Goal: Task Accomplishment & Management: Use online tool/utility

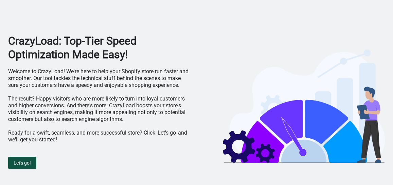
click at [31, 165] on span "Let's go!" at bounding box center [22, 162] width 17 height 5
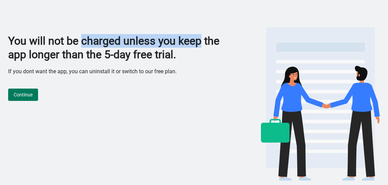
drag, startPoint x: 85, startPoint y: 38, endPoint x: 207, endPoint y: 36, distance: 122.1
click at [207, 36] on h1 "You will not be charged unless you keep the app longer than the 5-day free tria…" at bounding box center [117, 47] width 219 height 27
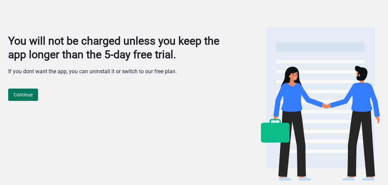
click at [103, 55] on h1 "You will not be charged unless you keep the app longer than the 5-day free tria…" at bounding box center [117, 47] width 219 height 27
drag, startPoint x: 118, startPoint y: 39, endPoint x: 183, endPoint y: 30, distance: 65.6
click at [183, 30] on div "You will not be charged unless you keep the app longer than the 5-day free tria…" at bounding box center [194, 92] width 372 height 185
click at [137, 41] on h1 "You will not be charged unless you keep the app longer than the 5-day free tria…" at bounding box center [117, 47] width 219 height 27
drag, startPoint x: 150, startPoint y: 39, endPoint x: 209, endPoint y: 44, distance: 60.0
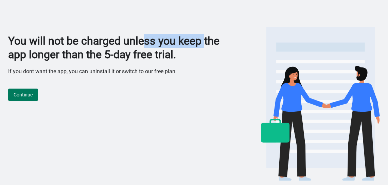
click at [209, 44] on h1 "You will not be charged unless you keep the app longer than the 5-day free tria…" at bounding box center [117, 47] width 219 height 27
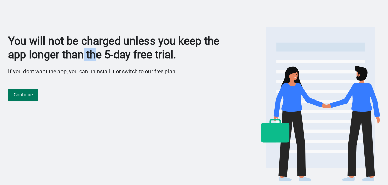
drag, startPoint x: 86, startPoint y: 60, endPoint x: 103, endPoint y: 59, distance: 17.4
click at [103, 59] on h1 "You will not be charged unless you keep the app longer than the 5-day free tria…" at bounding box center [117, 47] width 219 height 27
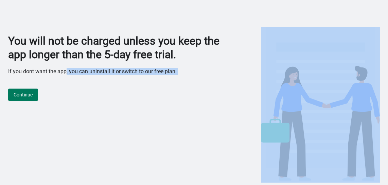
drag, startPoint x: 65, startPoint y: 74, endPoint x: 140, endPoint y: 75, distance: 75.2
click at [140, 75] on div "You will not be charged unless you keep the app longer than the 5-day free tria…" at bounding box center [117, 108] width 219 height 148
click at [30, 95] on span "Continue" at bounding box center [23, 94] width 19 height 5
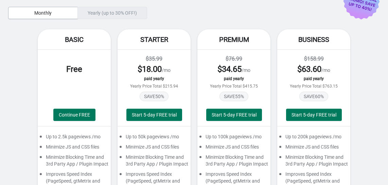
scroll to position [68, 0]
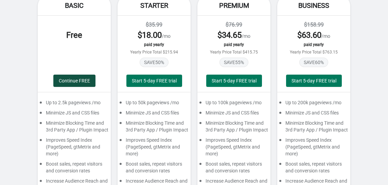
click at [78, 82] on span "Continue FREE" at bounding box center [74, 80] width 31 height 5
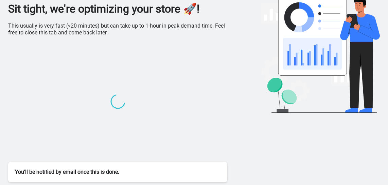
scroll to position [32, 0]
